Goal: Find specific page/section: Find specific page/section

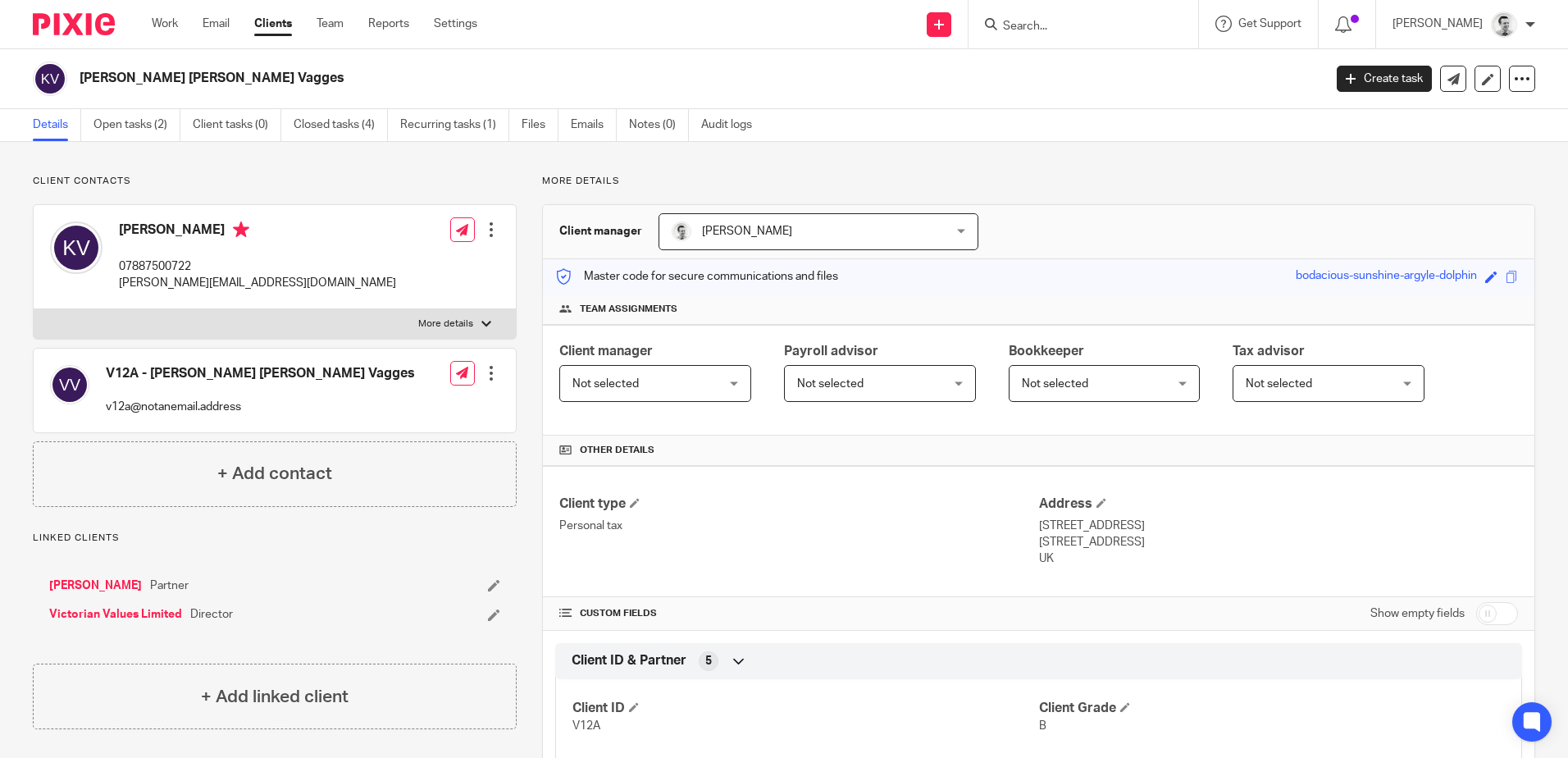
click at [1086, 30] on input "Search" at bounding box center [1075, 27] width 148 height 15
click at [1037, 21] on input "Search" at bounding box center [1075, 27] width 148 height 15
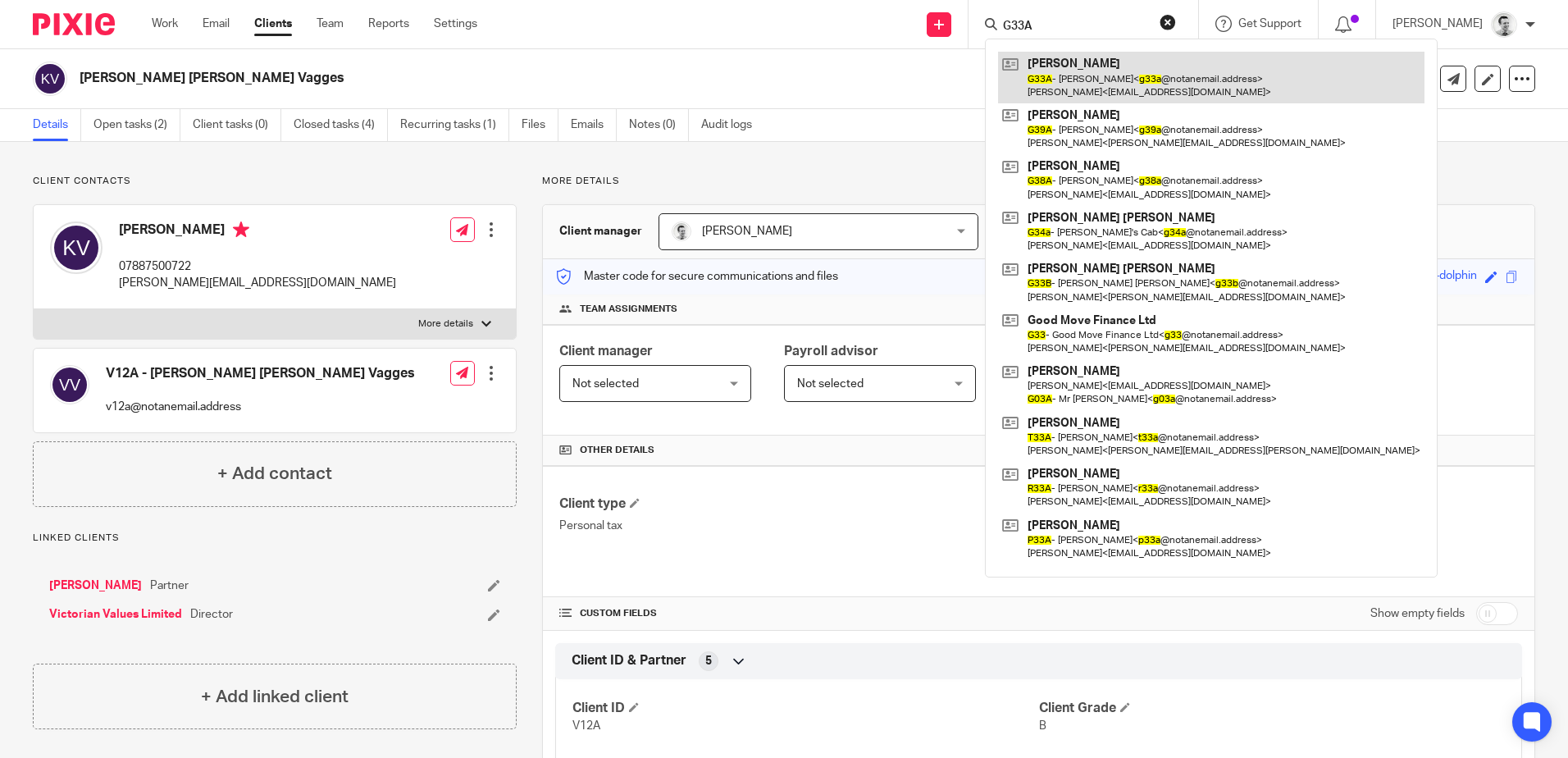
type input "G33A"
click at [1073, 84] on link at bounding box center [1211, 76] width 427 height 50
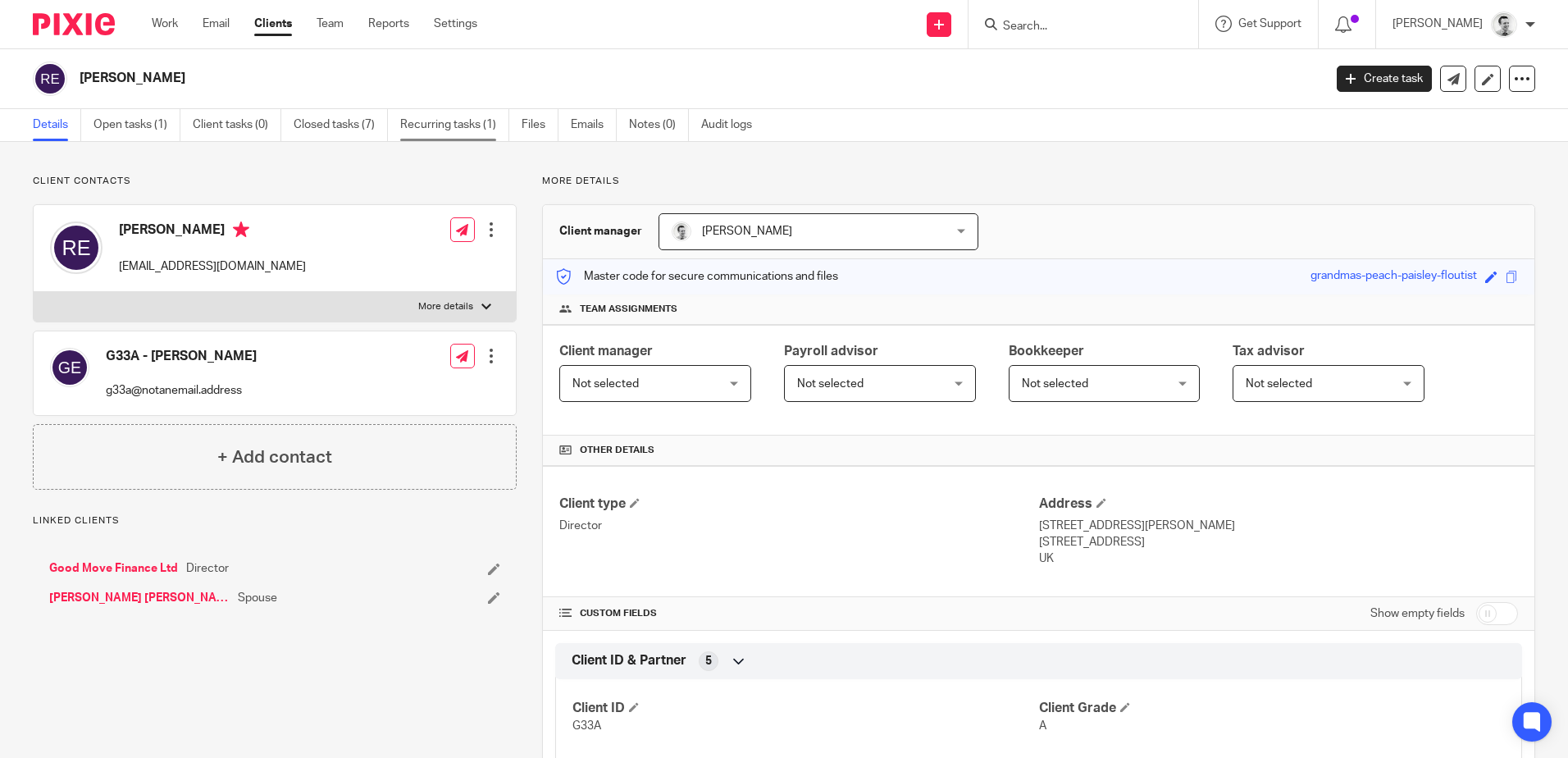
click at [455, 124] on link "Recurring tasks (1)" at bounding box center [454, 125] width 109 height 32
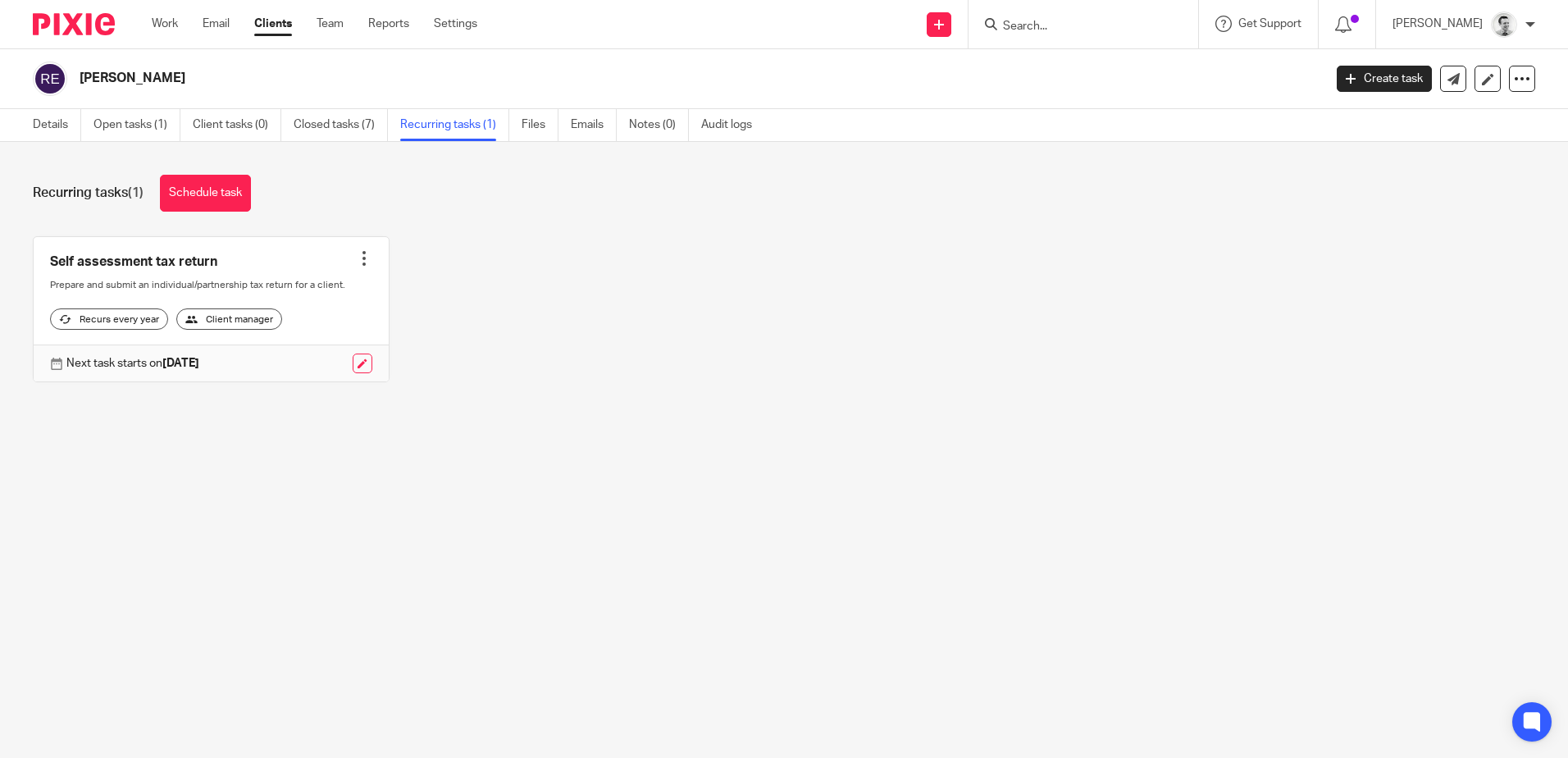
click at [333, 126] on link "Closed tasks (7)" at bounding box center [340, 125] width 95 height 32
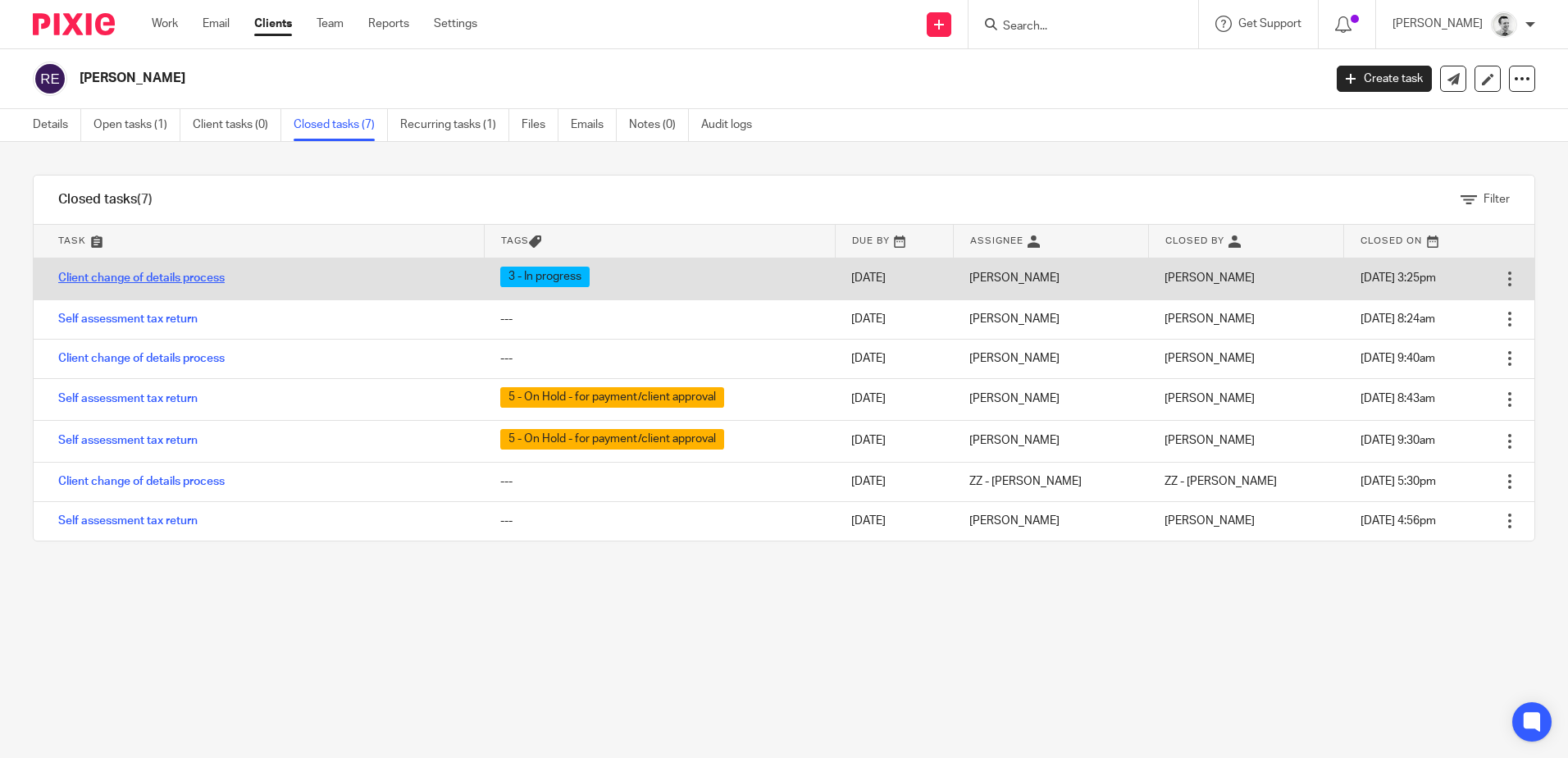
click at [185, 274] on link "Client change of details process" at bounding box center [140, 278] width 166 height 12
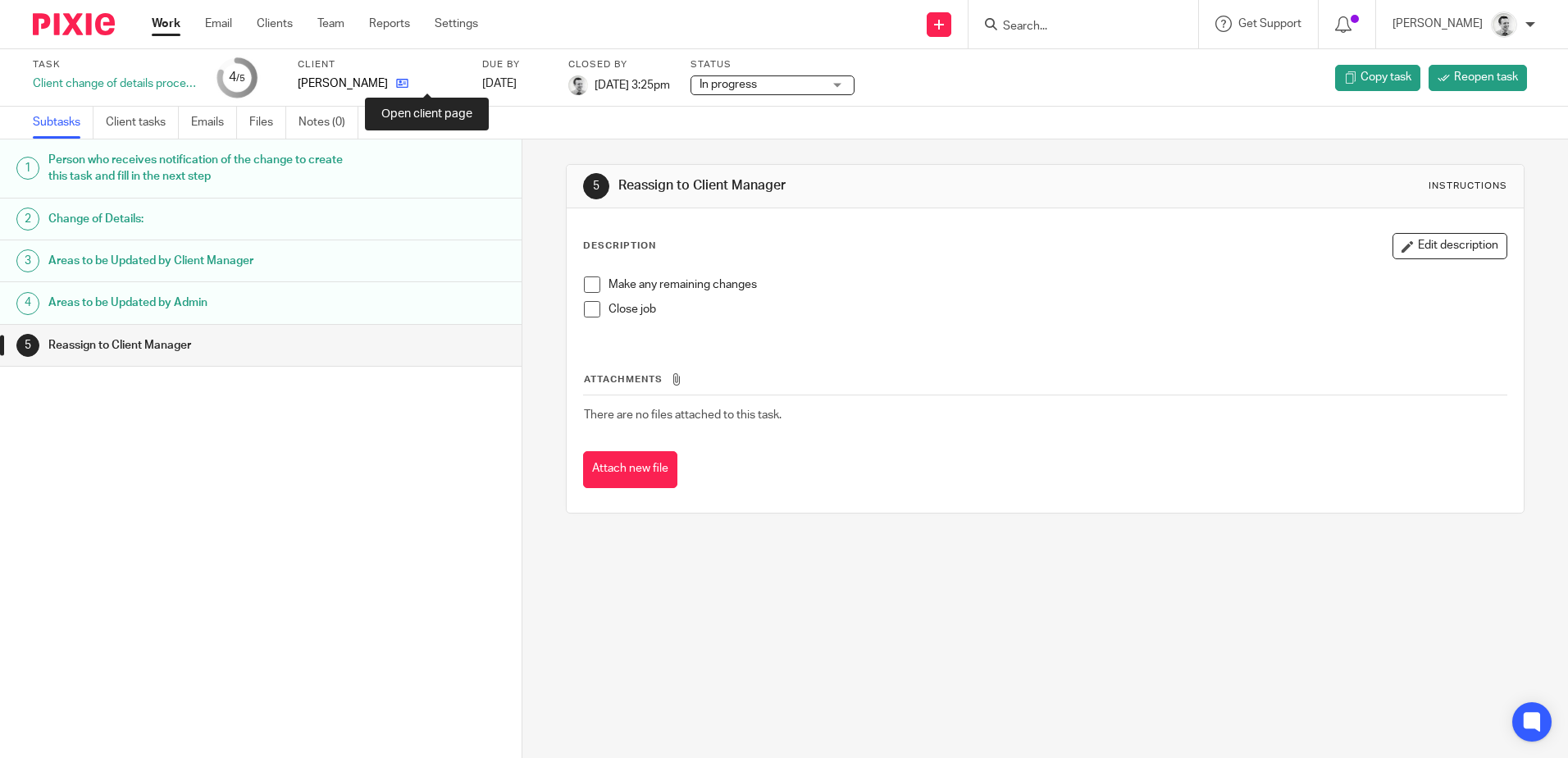
click at [408, 84] on icon at bounding box center [402, 83] width 12 height 12
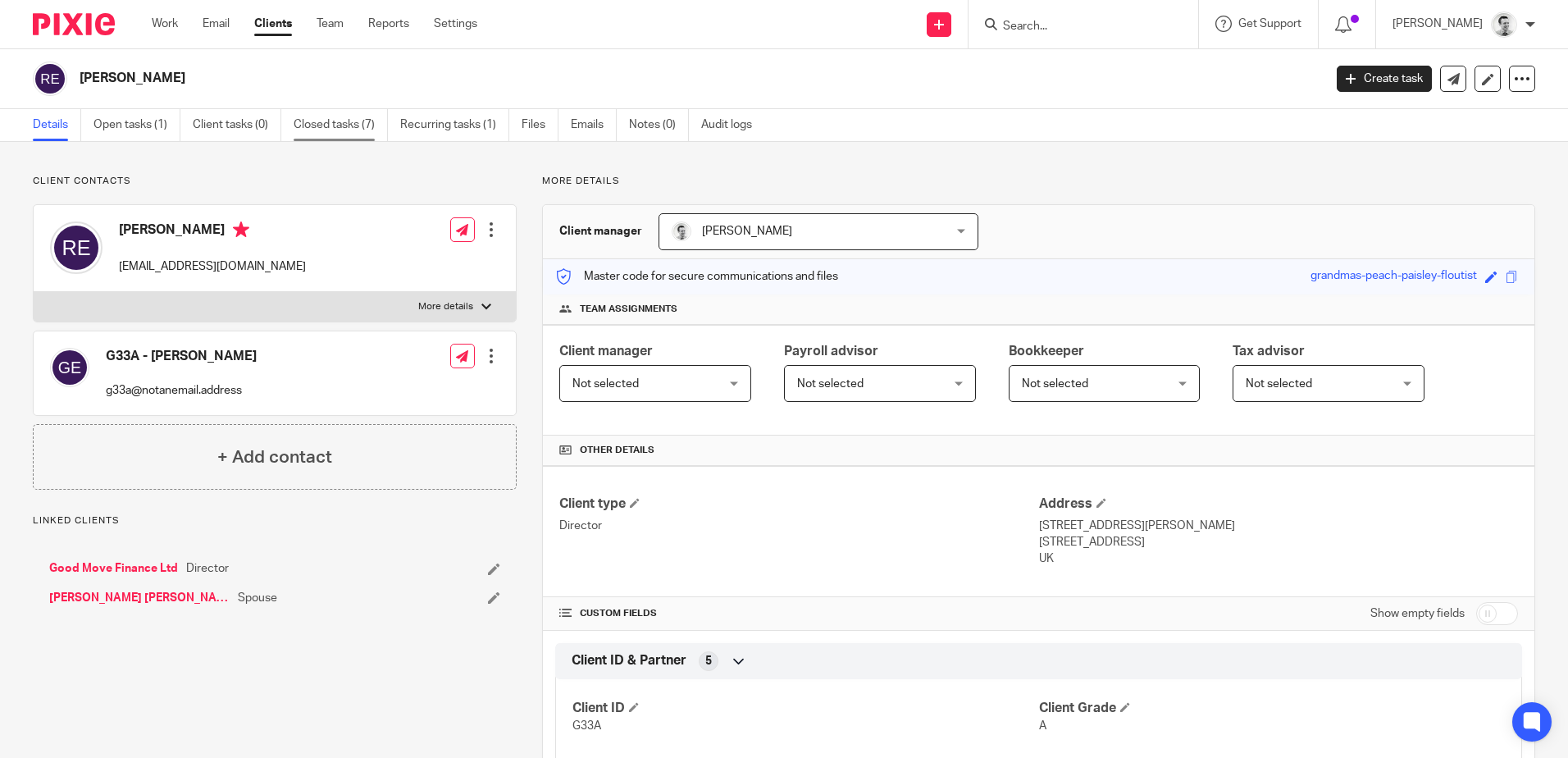
click at [321, 128] on link "Closed tasks (7)" at bounding box center [340, 125] width 95 height 32
